Goal: Task Accomplishment & Management: Manage account settings

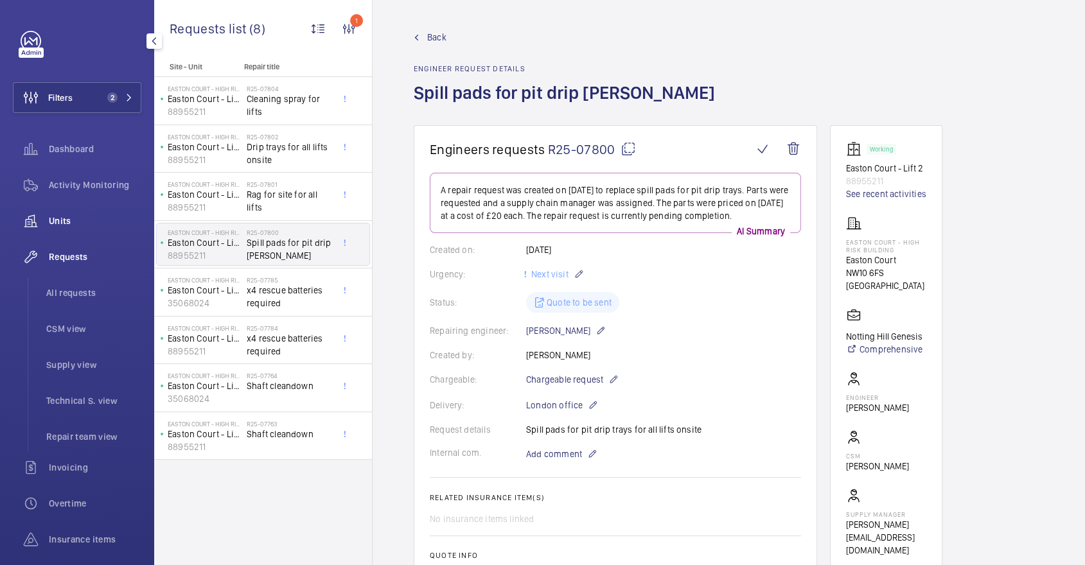
click at [36, 225] on wm-front-icon-button at bounding box center [31, 221] width 36 height 31
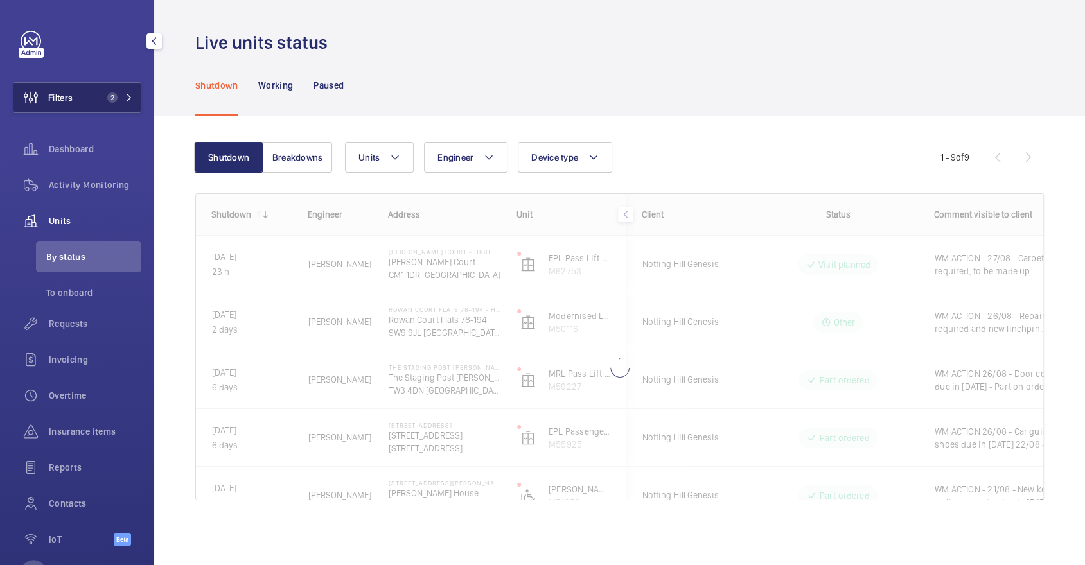
click at [100, 100] on button "Filters 2" at bounding box center [77, 97] width 128 height 31
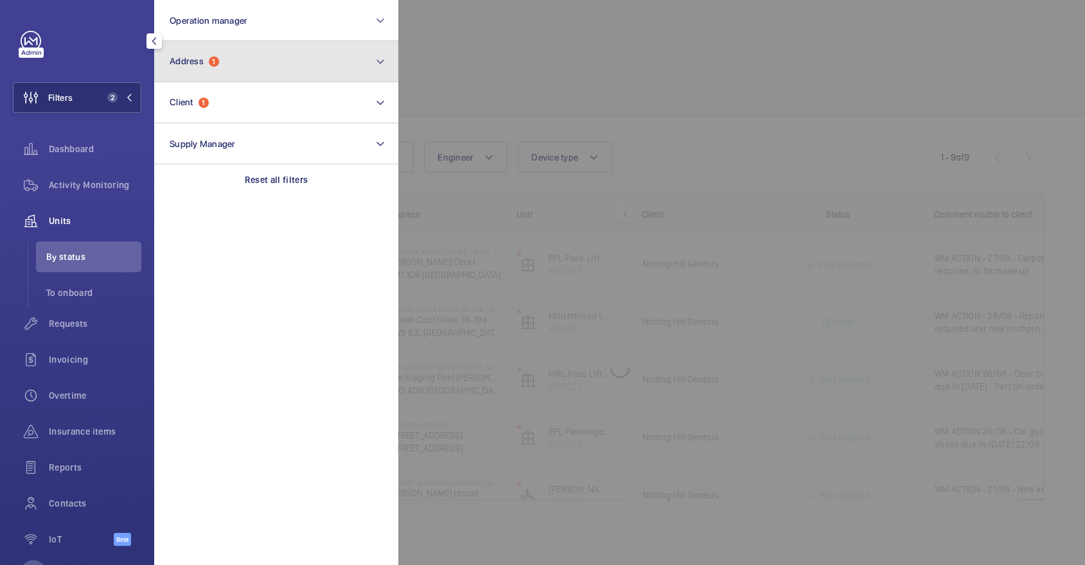
click at [230, 66] on button "Address 1" at bounding box center [276, 61] width 244 height 41
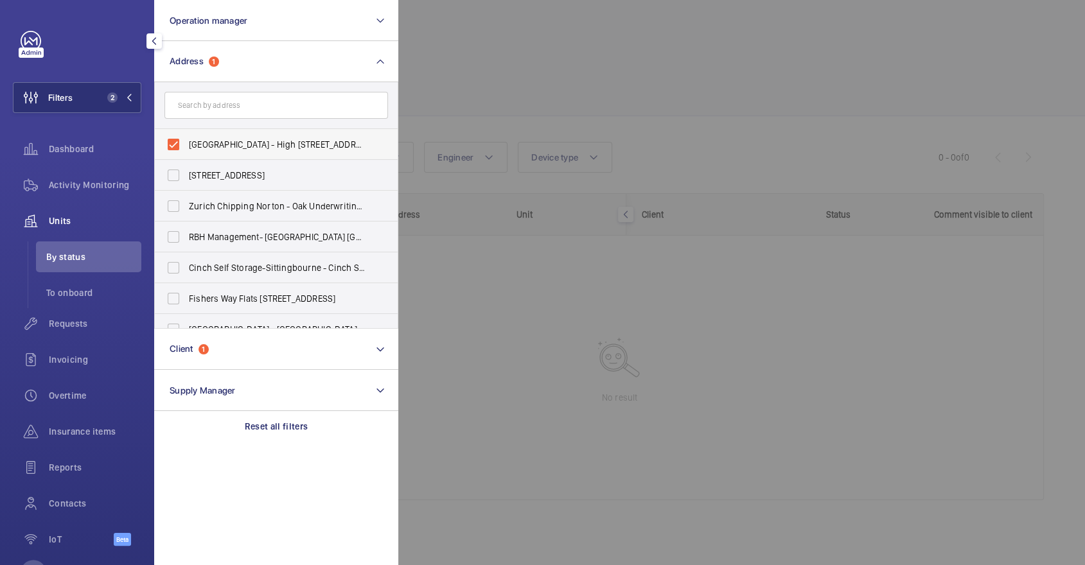
click at [220, 145] on span "[GEOGRAPHIC_DATA] - High [STREET_ADDRESS]" at bounding box center [277, 144] width 177 height 13
click at [186, 145] on input "[GEOGRAPHIC_DATA] - High [STREET_ADDRESS]" at bounding box center [174, 145] width 26 height 26
checkbox input "false"
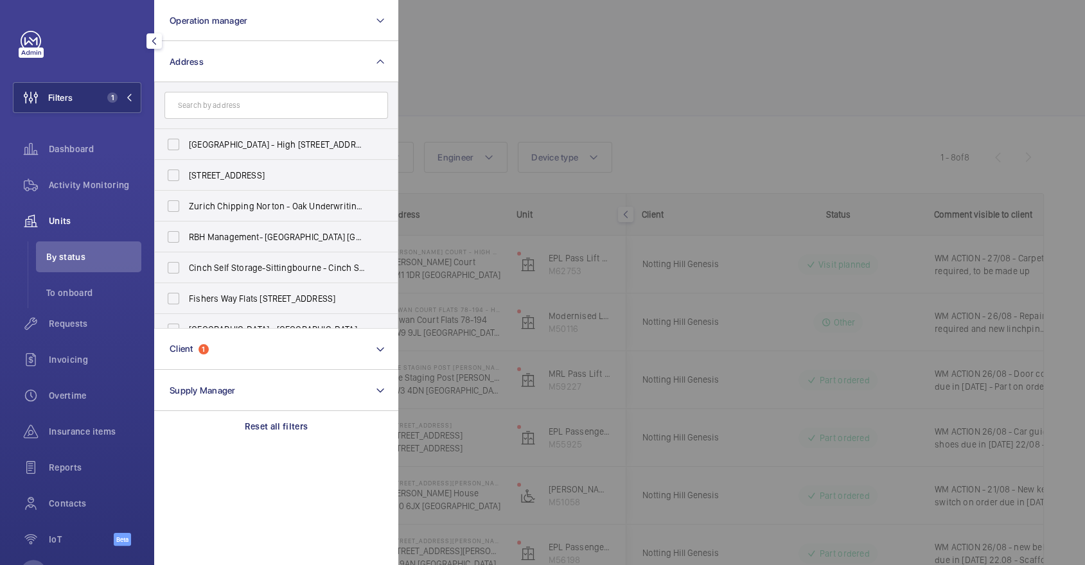
click at [844, 132] on div at bounding box center [940, 282] width 1085 height 565
